Goal: Task Accomplishment & Management: Manage account settings

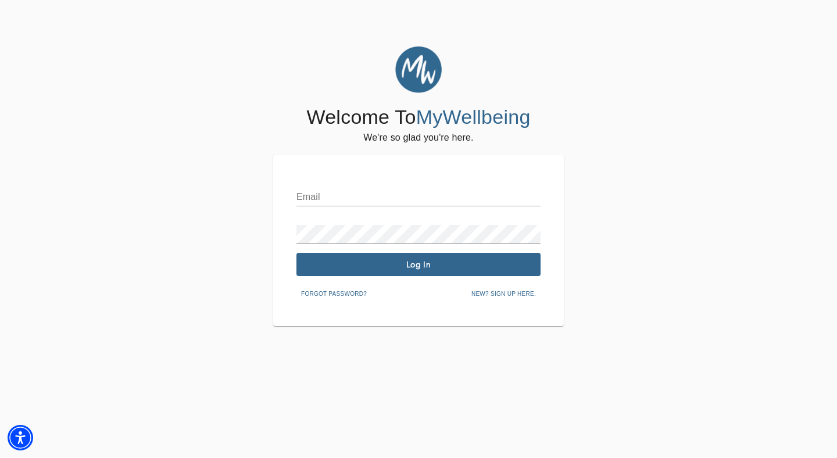
click at [439, 193] on input "text" at bounding box center [418, 197] width 244 height 19
type input "[PERSON_NAME][EMAIL_ADDRESS][DOMAIN_NAME]"
click at [425, 268] on span "Log In" at bounding box center [418, 264] width 235 height 11
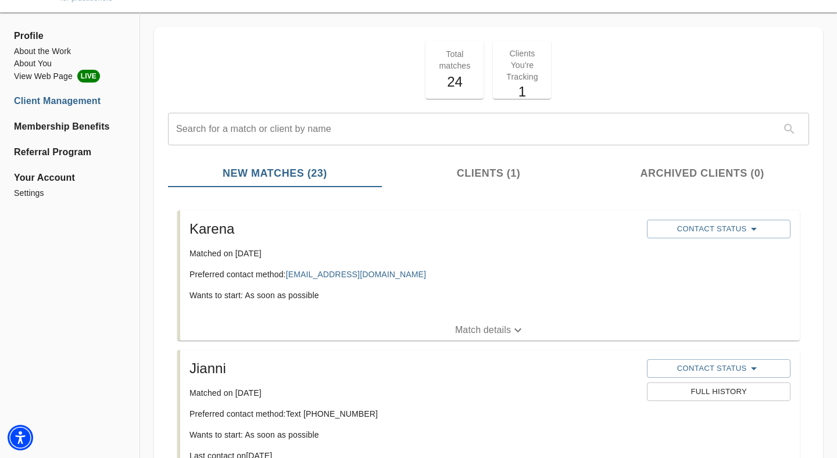
scroll to position [50, 0]
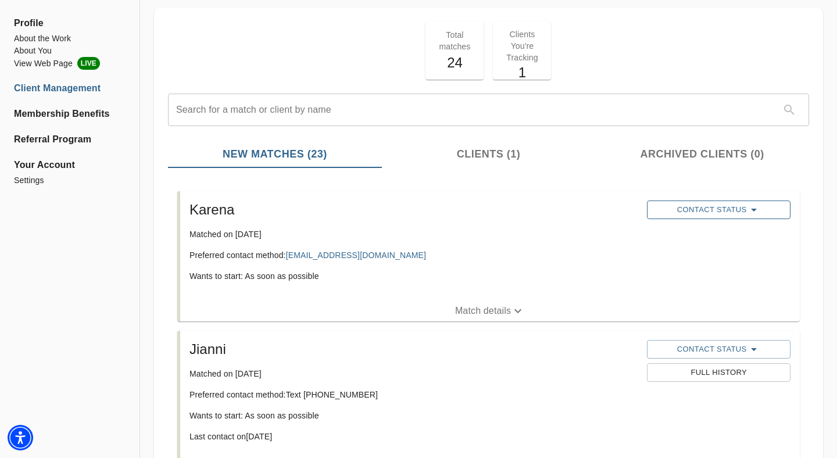
click at [715, 213] on span "Contact Status" at bounding box center [717, 210] width 131 height 14
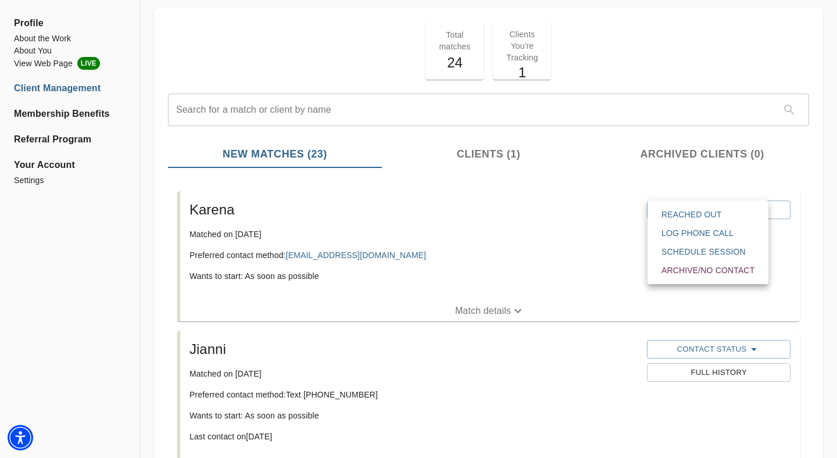
click at [714, 213] on span "Reached Out" at bounding box center [707, 215] width 93 height 12
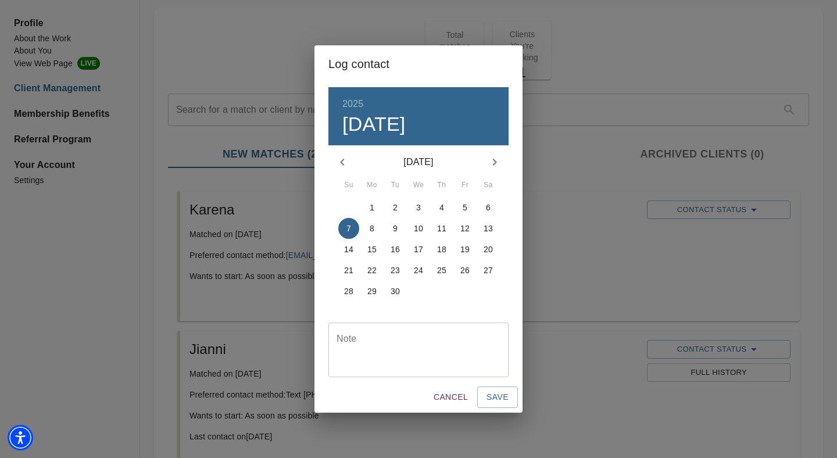
click at [369, 366] on div "Note" at bounding box center [418, 349] width 180 height 55
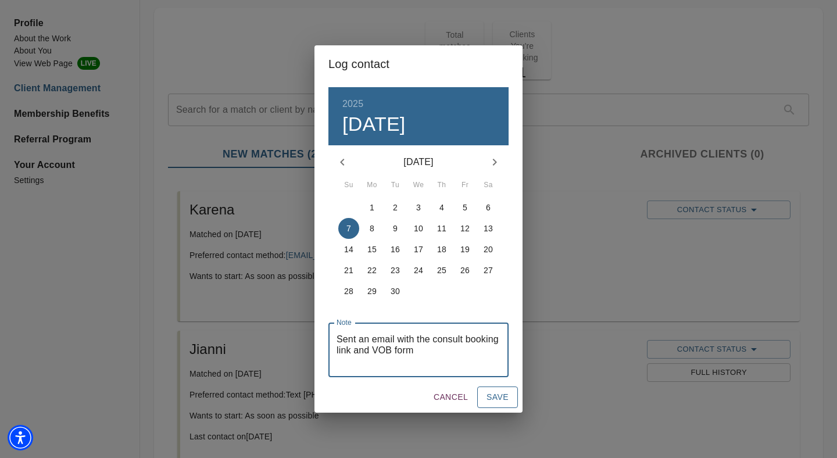
type textarea "Sent an email with the consult booking link and VOB form"
click at [494, 396] on span "Save" at bounding box center [497, 397] width 22 height 15
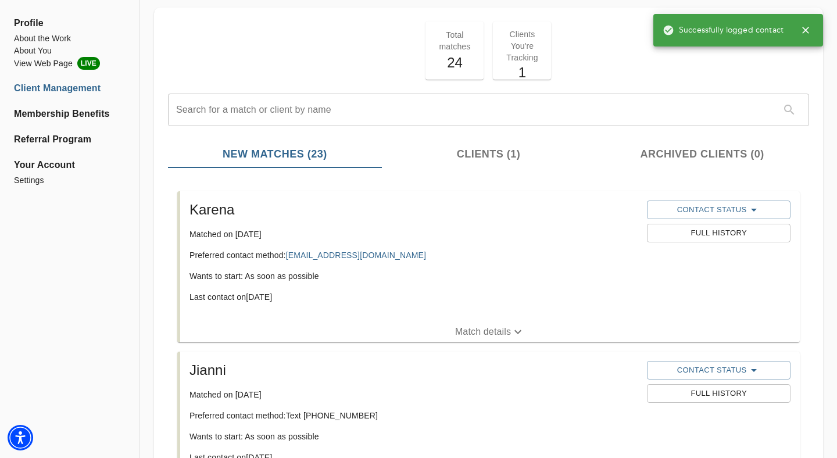
click at [535, 51] on p "Clients You're Tracking" at bounding box center [522, 45] width 44 height 35
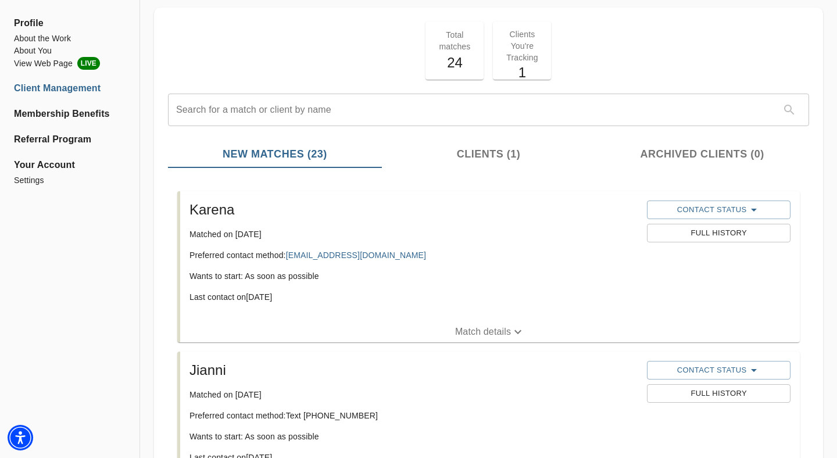
click at [503, 155] on span "Clients (1)" at bounding box center [489, 154] width 200 height 16
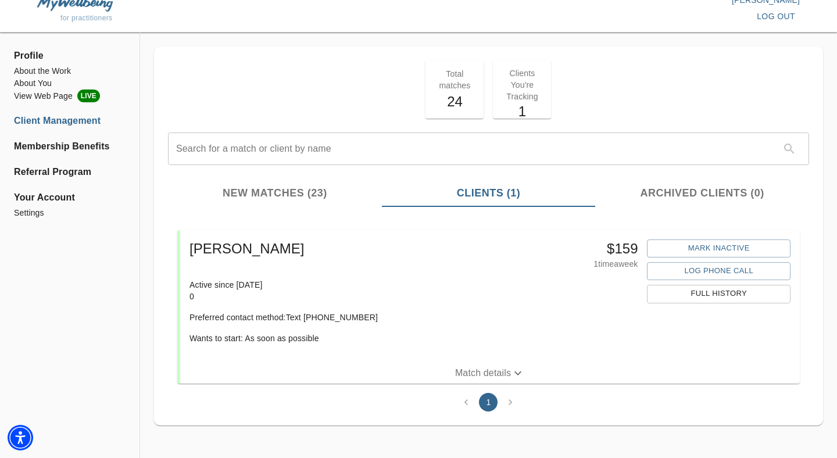
click at [292, 192] on span "New Matches (23)" at bounding box center [275, 193] width 200 height 16
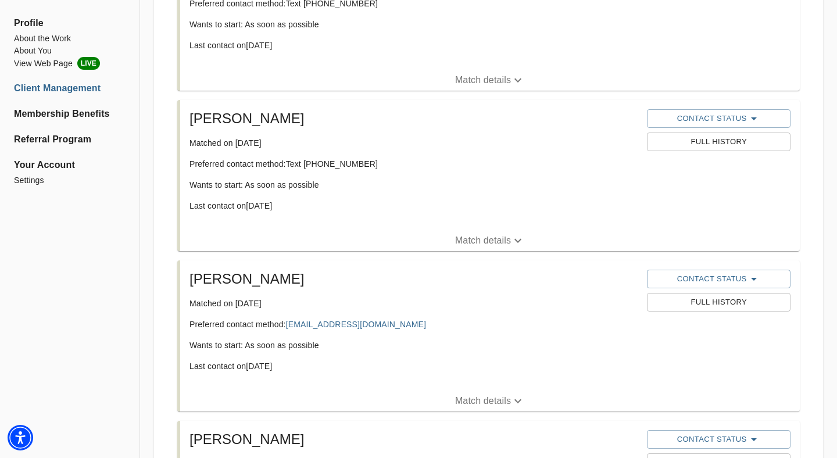
scroll to position [0, 0]
